Goal: Task Accomplishment & Management: Use online tool/utility

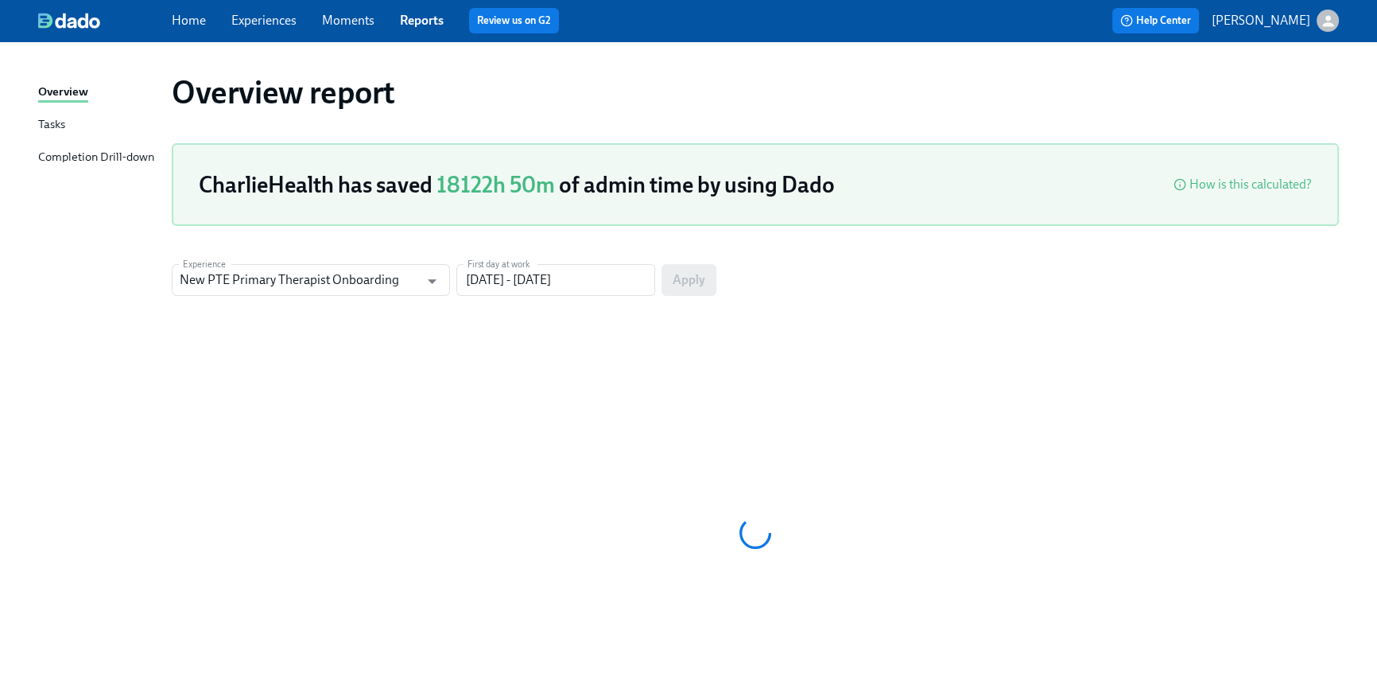
click at [186, 29] on span "Home" at bounding box center [189, 20] width 34 height 17
click at [186, 23] on link "Home" at bounding box center [189, 20] width 34 height 15
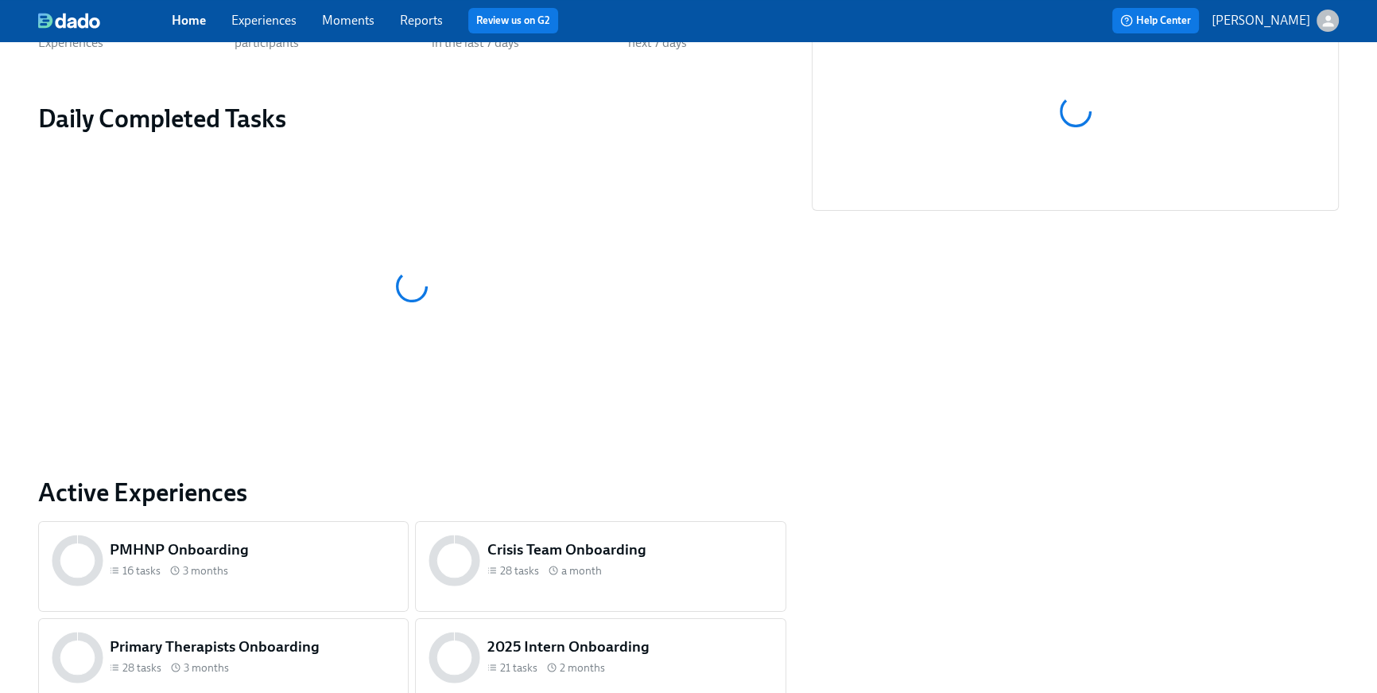
scroll to position [666, 0]
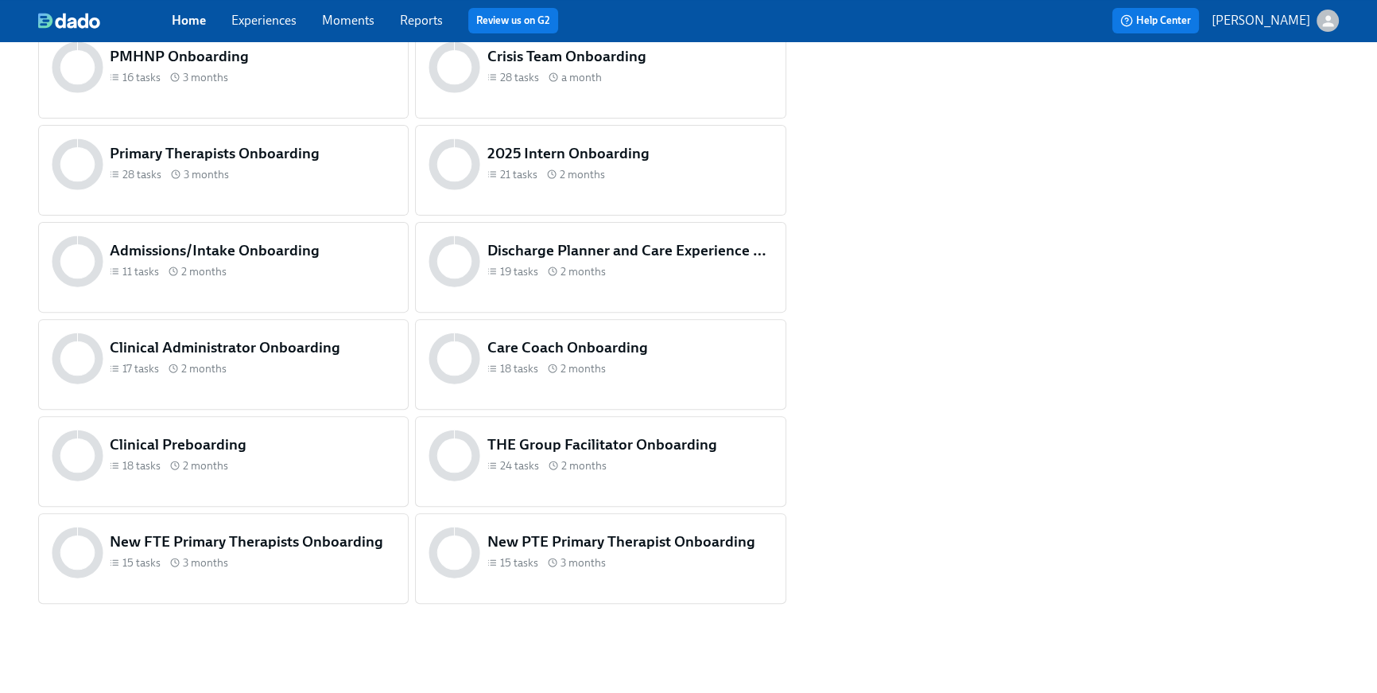
click at [616, 450] on h5 "THE Group Facilitator Onboarding" at bounding box center [629, 444] width 285 height 21
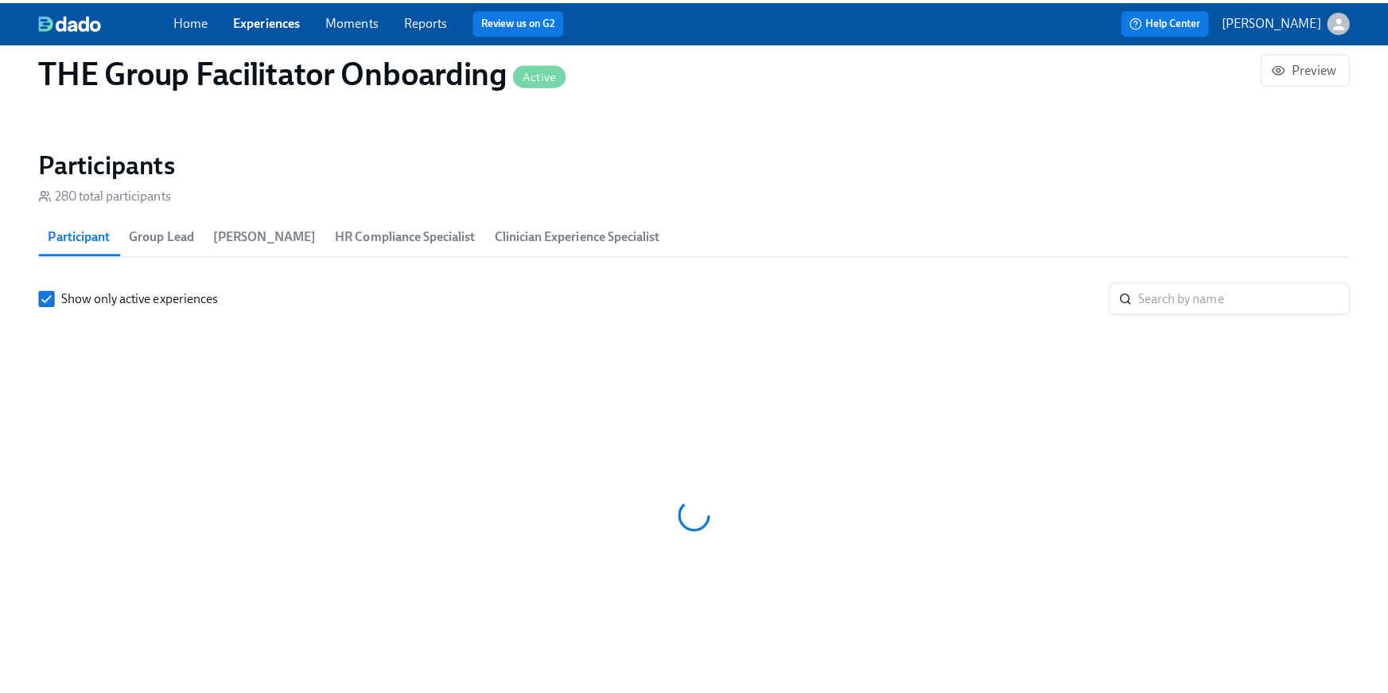
scroll to position [0, 21854]
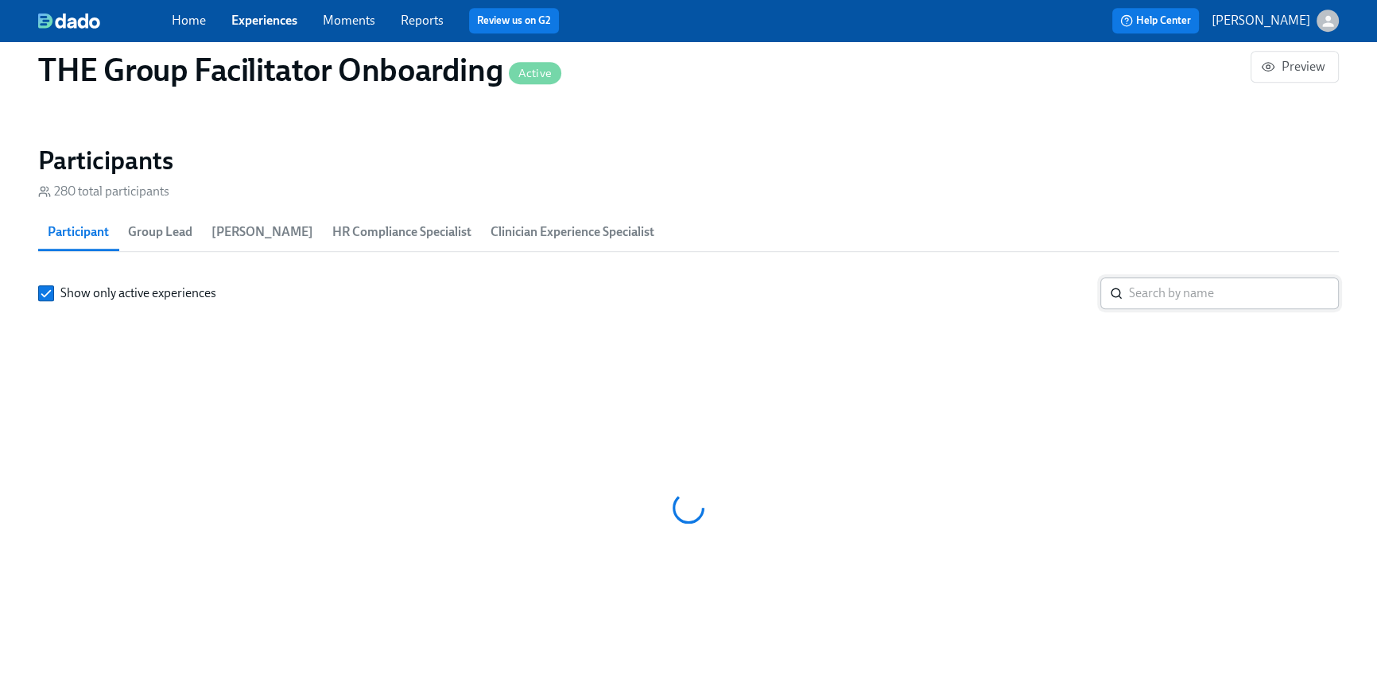
click at [1158, 298] on input "search" at bounding box center [1234, 294] width 210 height 32
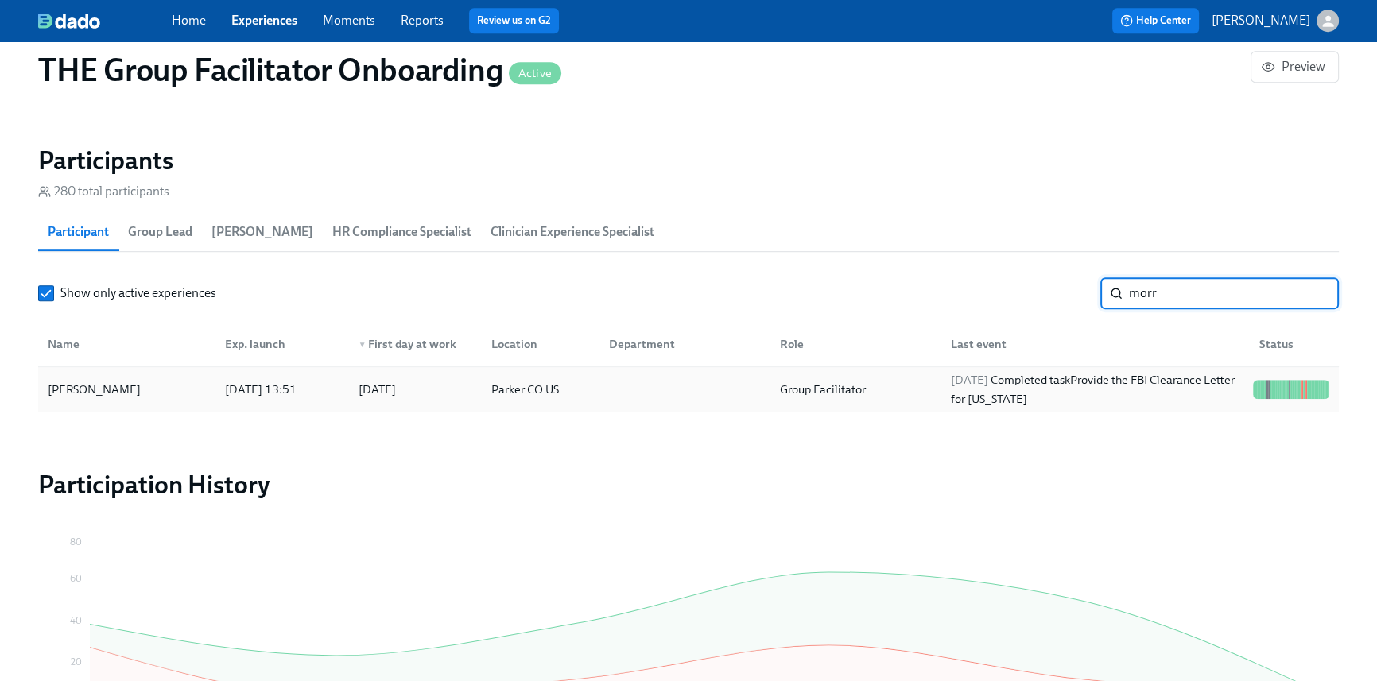
type input "morr"
click at [1132, 392] on div "[DATE] Completed task Provide the FBI Clearance Letter for [US_STATE]" at bounding box center [1096, 390] width 302 height 38
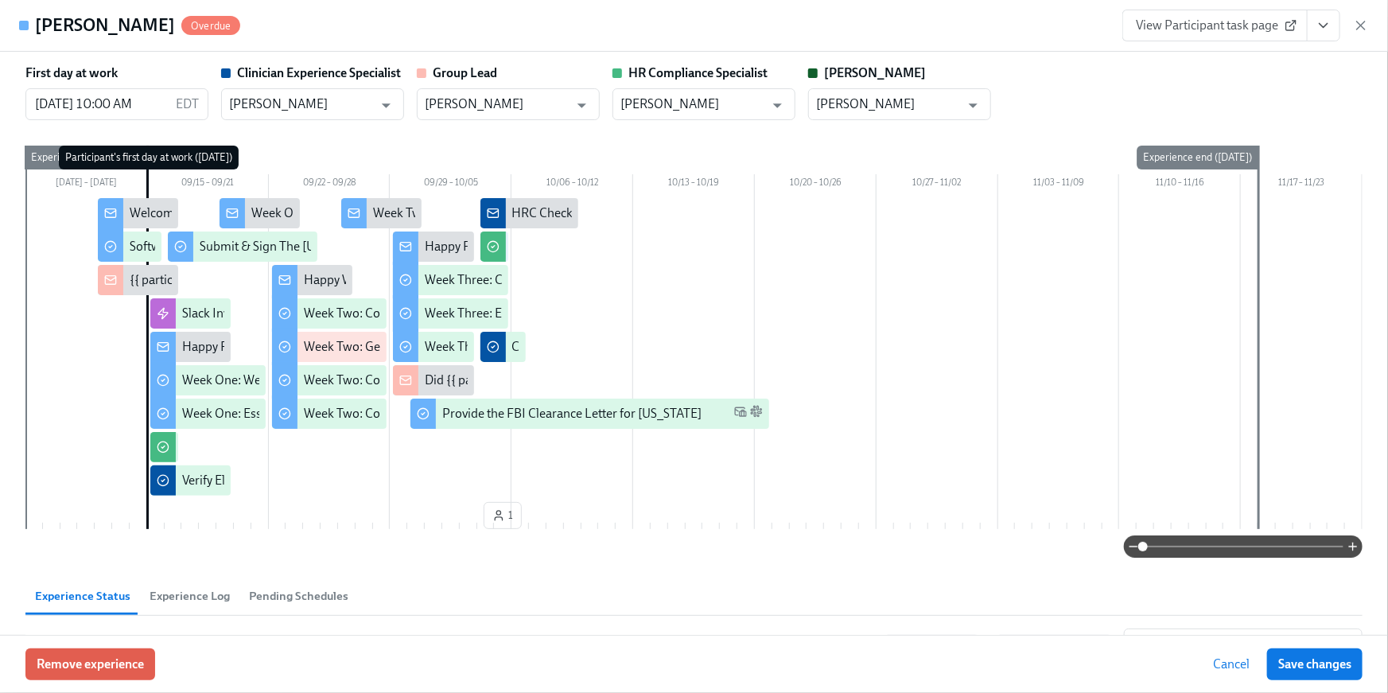
click at [1327, 26] on icon "View task page" at bounding box center [1323, 25] width 16 height 16
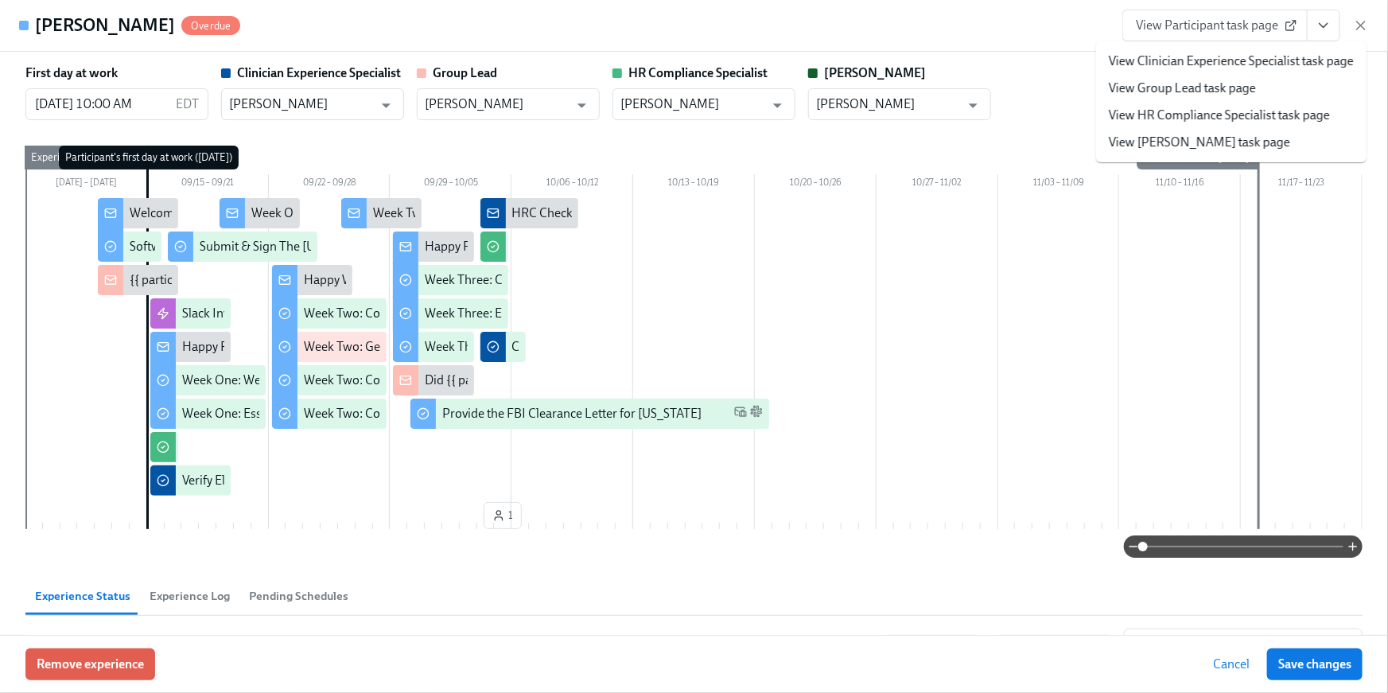
click at [1282, 117] on link "View HR Compliance Specialist task page" at bounding box center [1218, 115] width 221 height 17
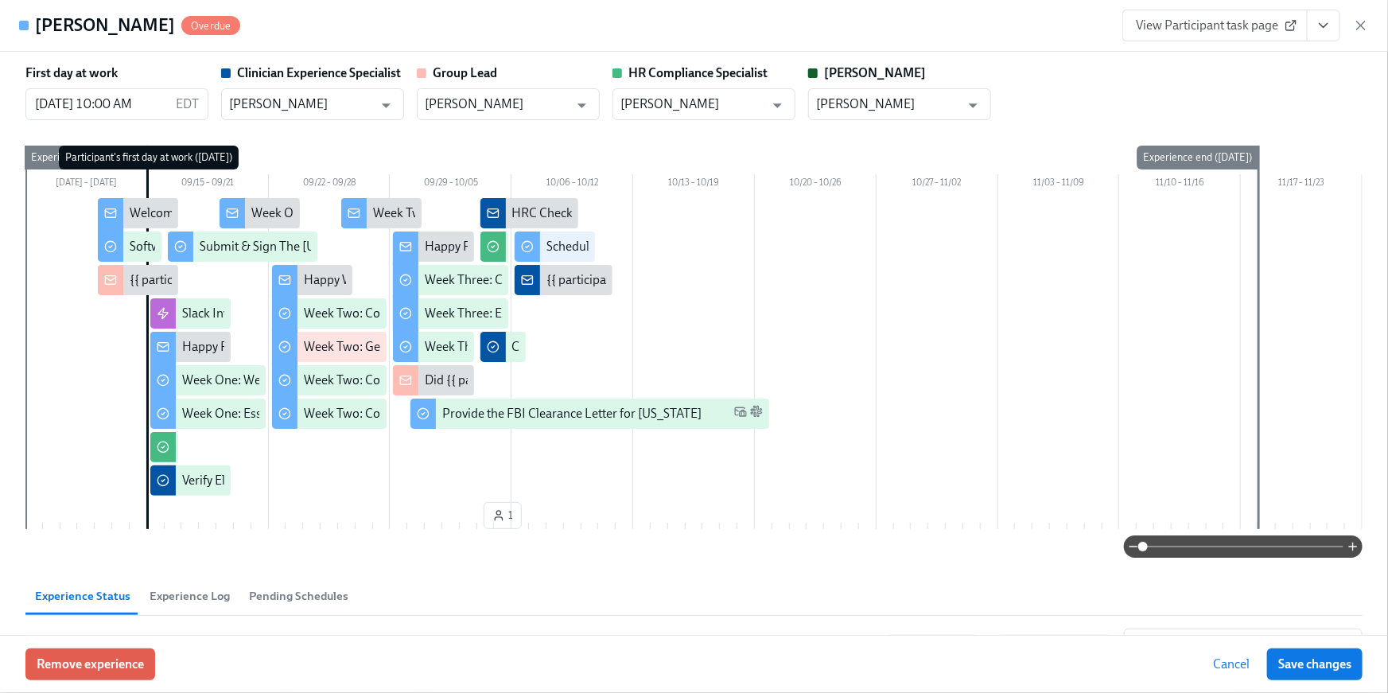
scroll to position [1384, 0]
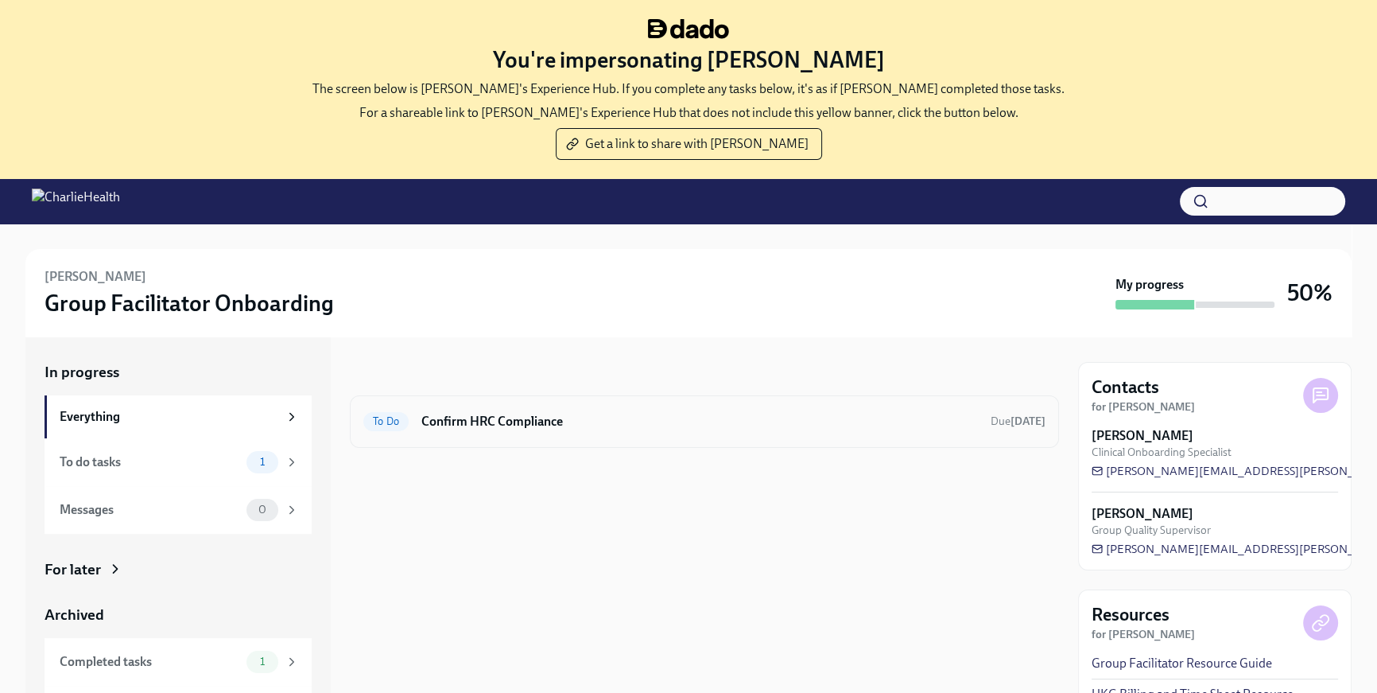
click at [569, 433] on div "To Do Confirm HRC Compliance Due today" at bounding box center [704, 421] width 709 height 52
click at [547, 420] on h6 "Confirm HRC Compliance" at bounding box center [699, 421] width 557 height 17
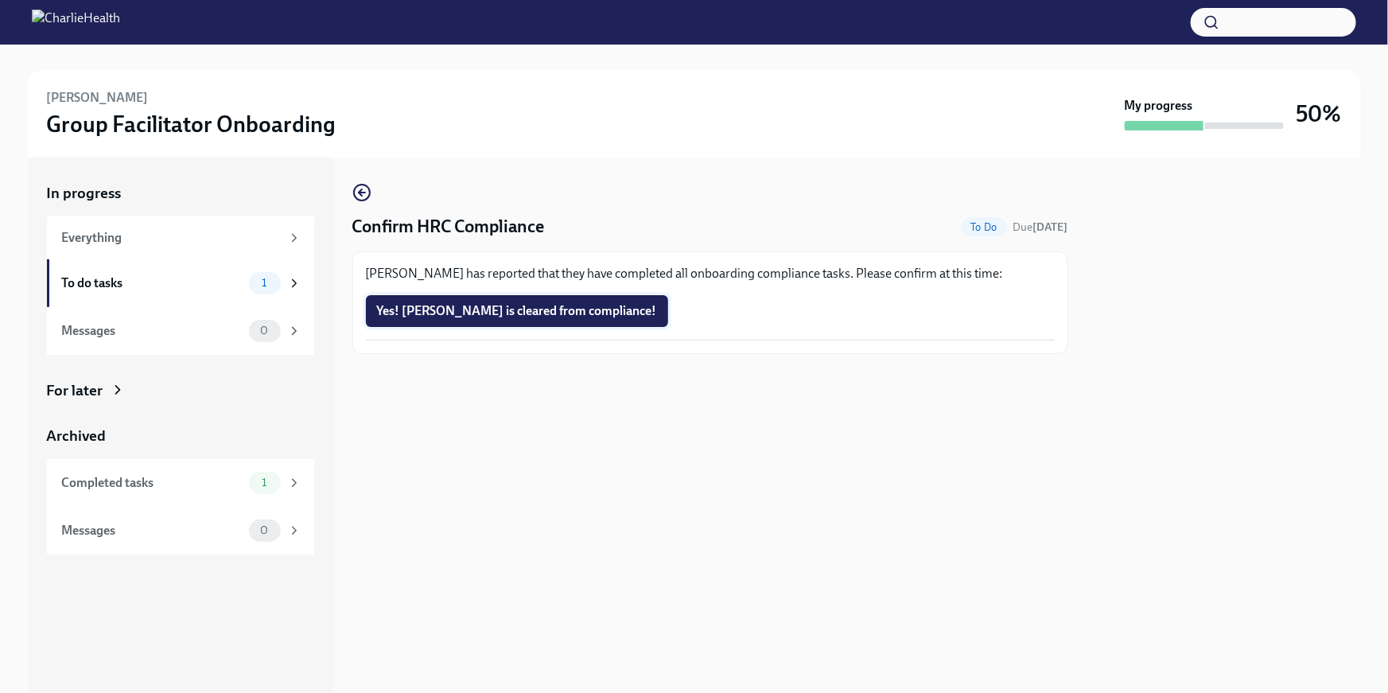
click at [516, 322] on button "Yes! Jacquelyn is cleared from compliance!" at bounding box center [517, 311] width 302 height 32
